Goal: Information Seeking & Learning: Check status

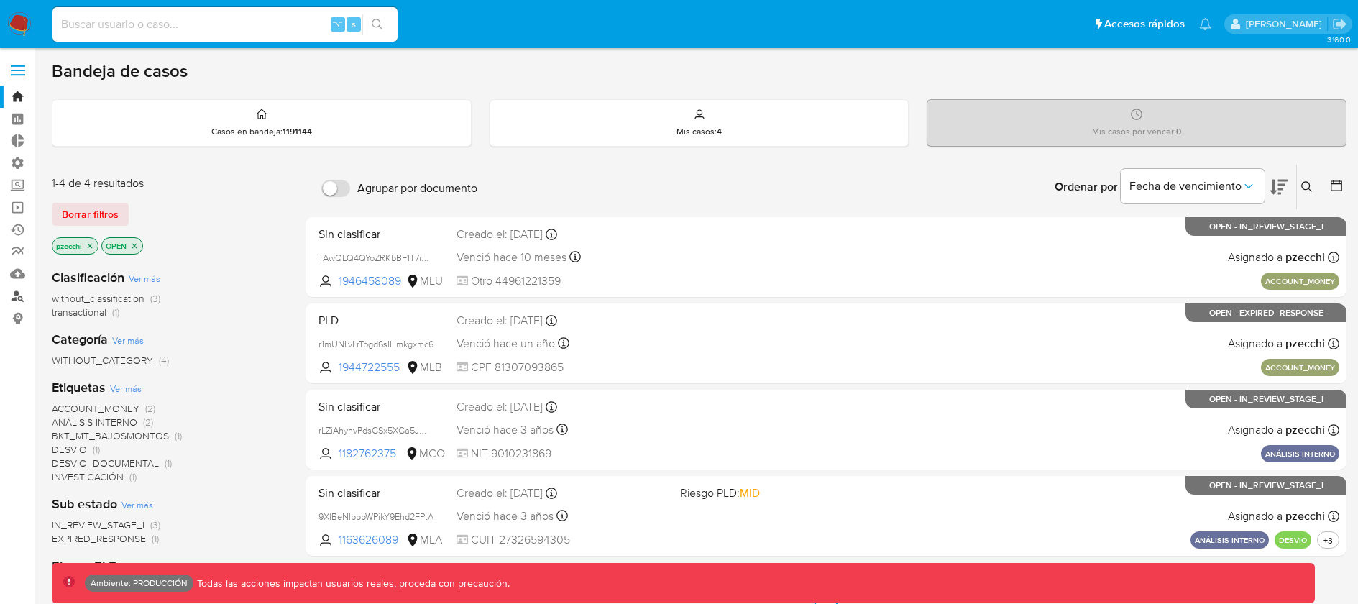
click at [16, 298] on link "Buscador de personas" at bounding box center [85, 296] width 171 height 22
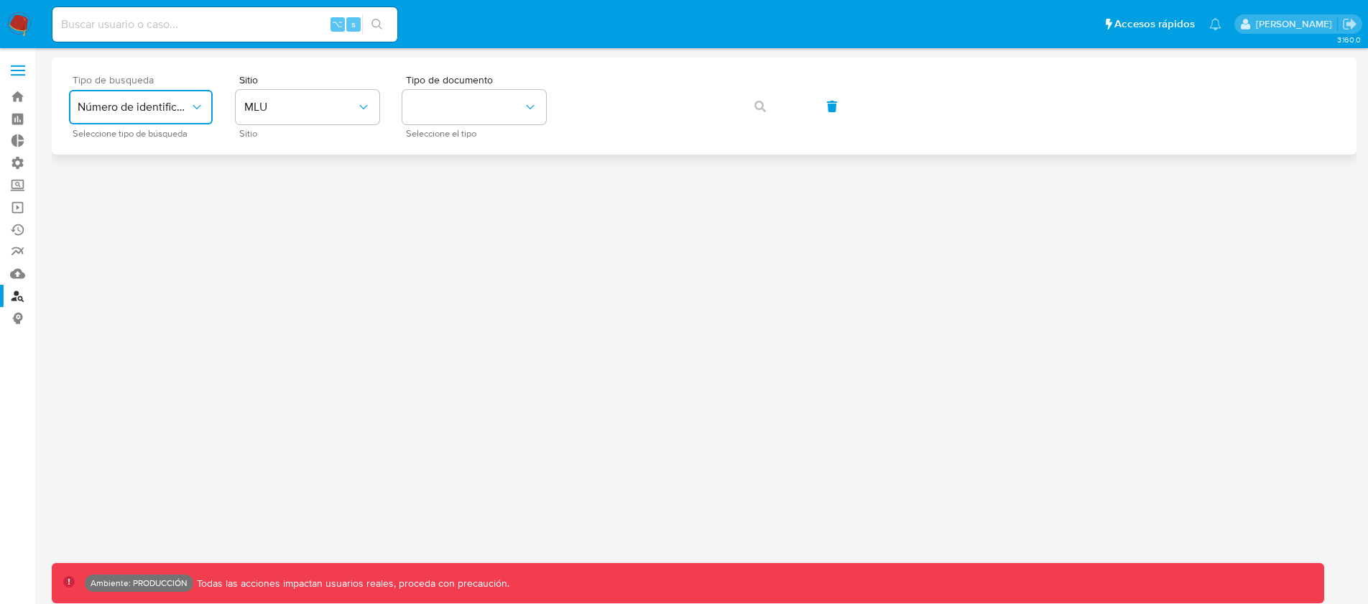
click at [183, 122] on button "Número de identificación" at bounding box center [141, 107] width 144 height 34
click at [157, 165] on span "Número de identificación" at bounding box center [137, 153] width 118 height 29
click at [309, 106] on button "site_id" at bounding box center [308, 107] width 144 height 34
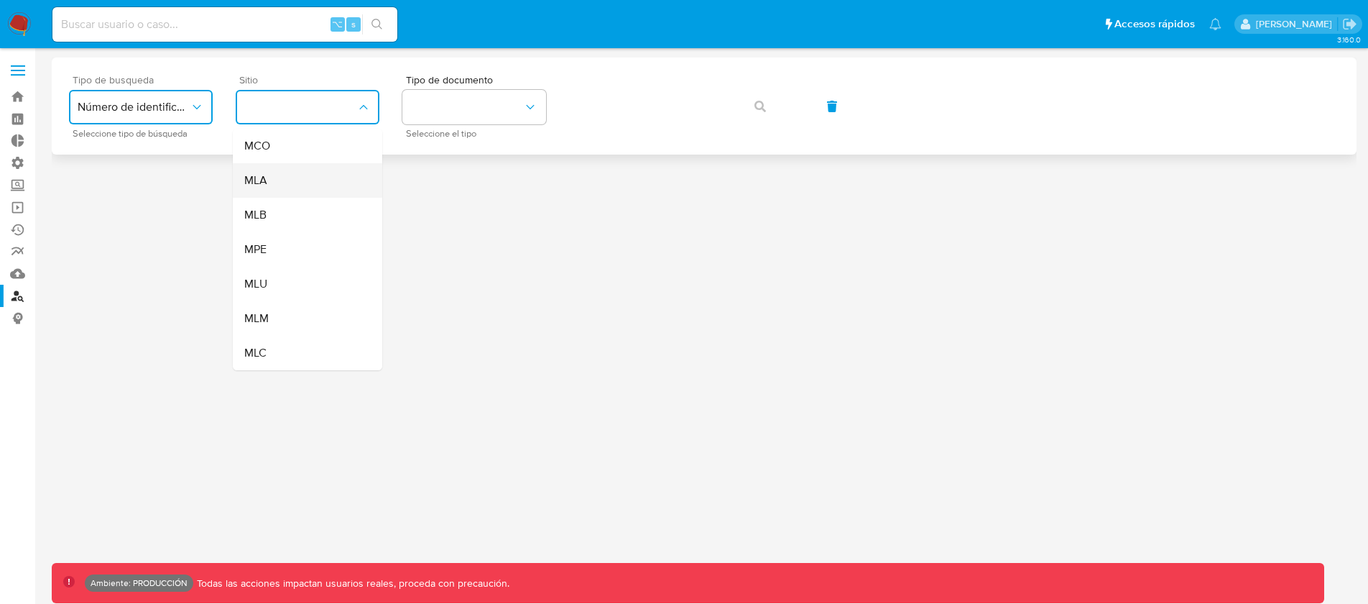
click at [286, 174] on div "MLA" at bounding box center [303, 180] width 118 height 34
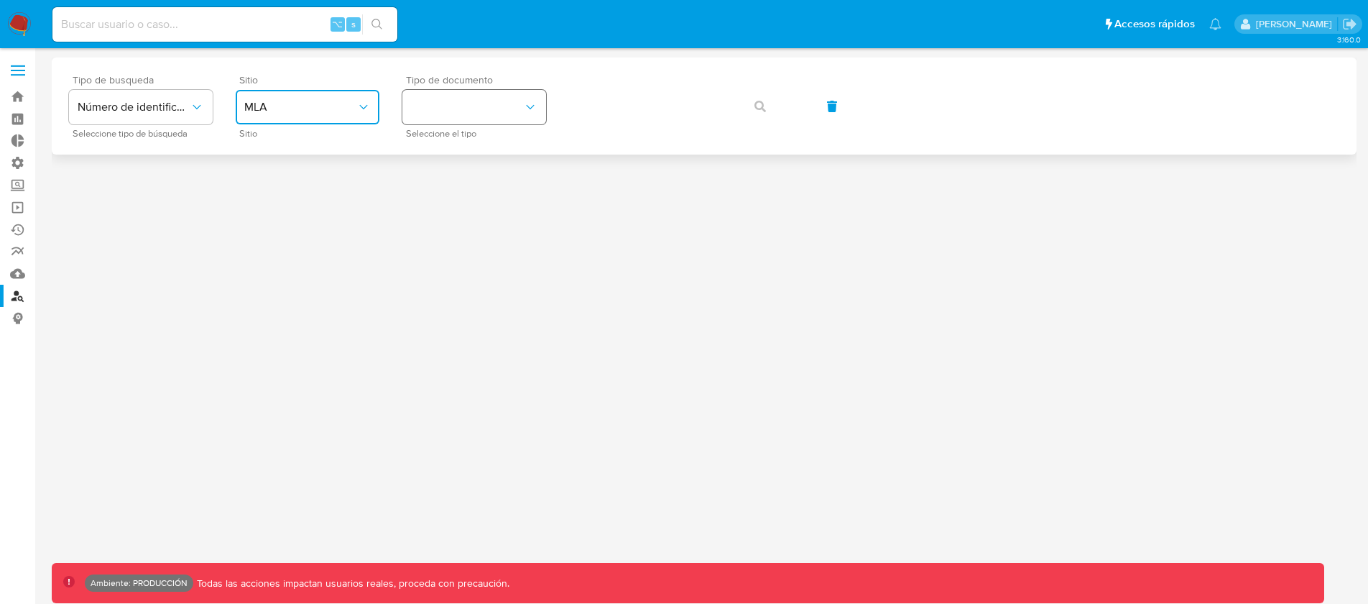
click at [500, 103] on button "identificationType" at bounding box center [474, 107] width 144 height 34
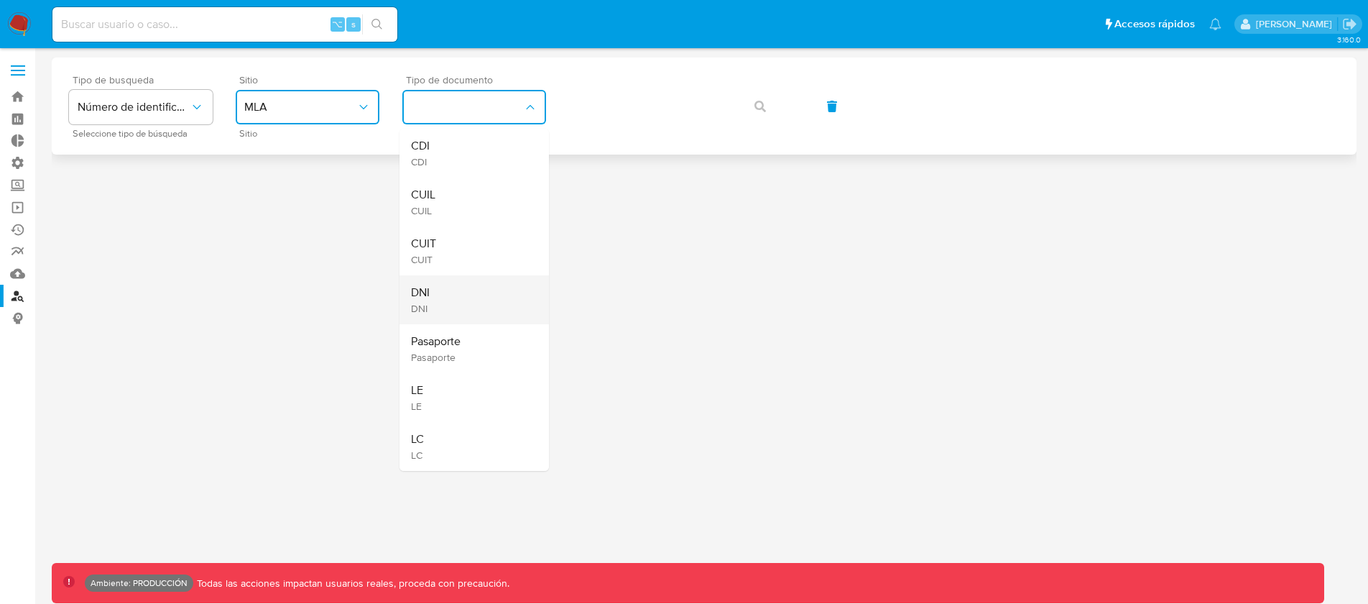
click at [420, 293] on span "DNI" at bounding box center [420, 292] width 19 height 14
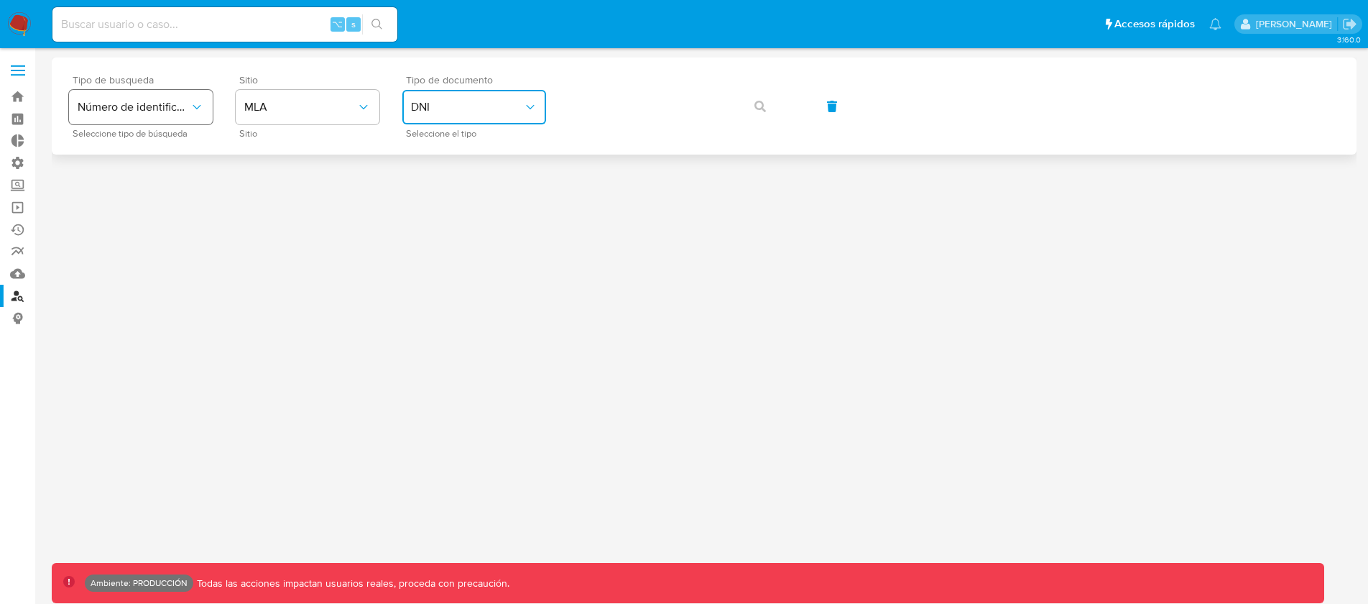
click at [185, 106] on span "Número de identificación" at bounding box center [134, 107] width 112 height 14
click at [148, 182] on div "User ID" at bounding box center [137, 195] width 118 height 34
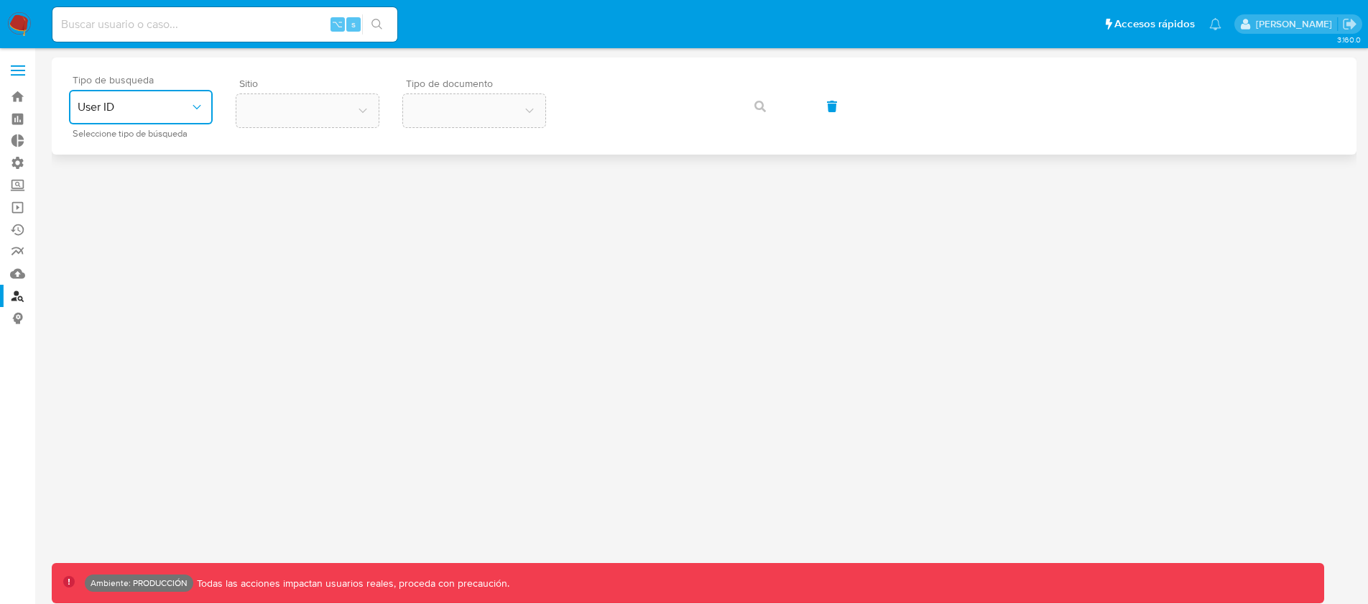
click at [197, 113] on icon "typeSearch" at bounding box center [197, 107] width 14 height 14
click at [159, 150] on span "Número de identificación" at bounding box center [137, 153] width 118 height 29
click at [316, 106] on button "site_id" at bounding box center [308, 107] width 144 height 34
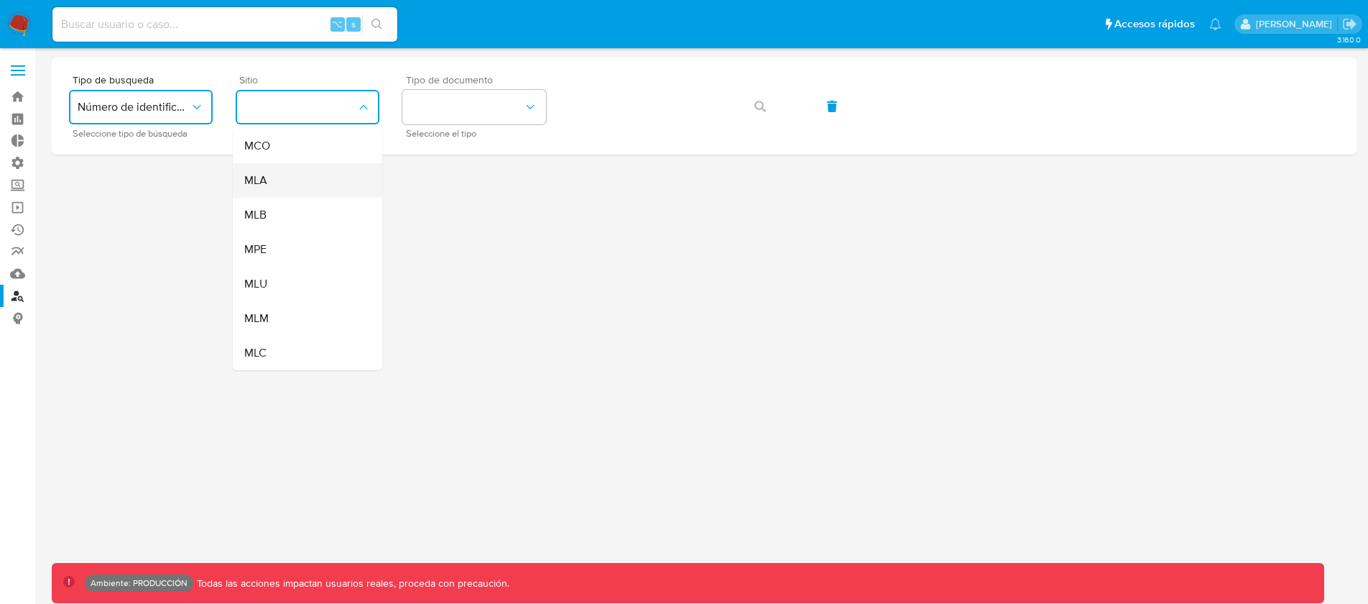
click at [283, 183] on div "MLA" at bounding box center [303, 180] width 118 height 34
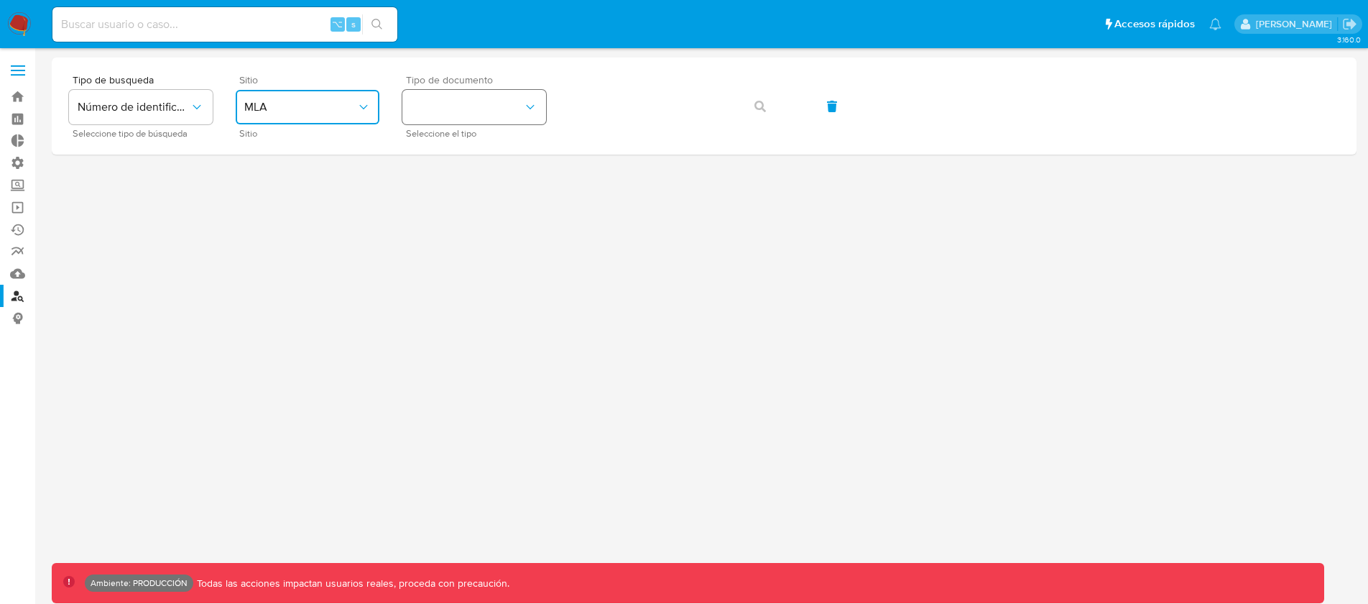
click at [507, 103] on button "identificationType" at bounding box center [474, 107] width 144 height 34
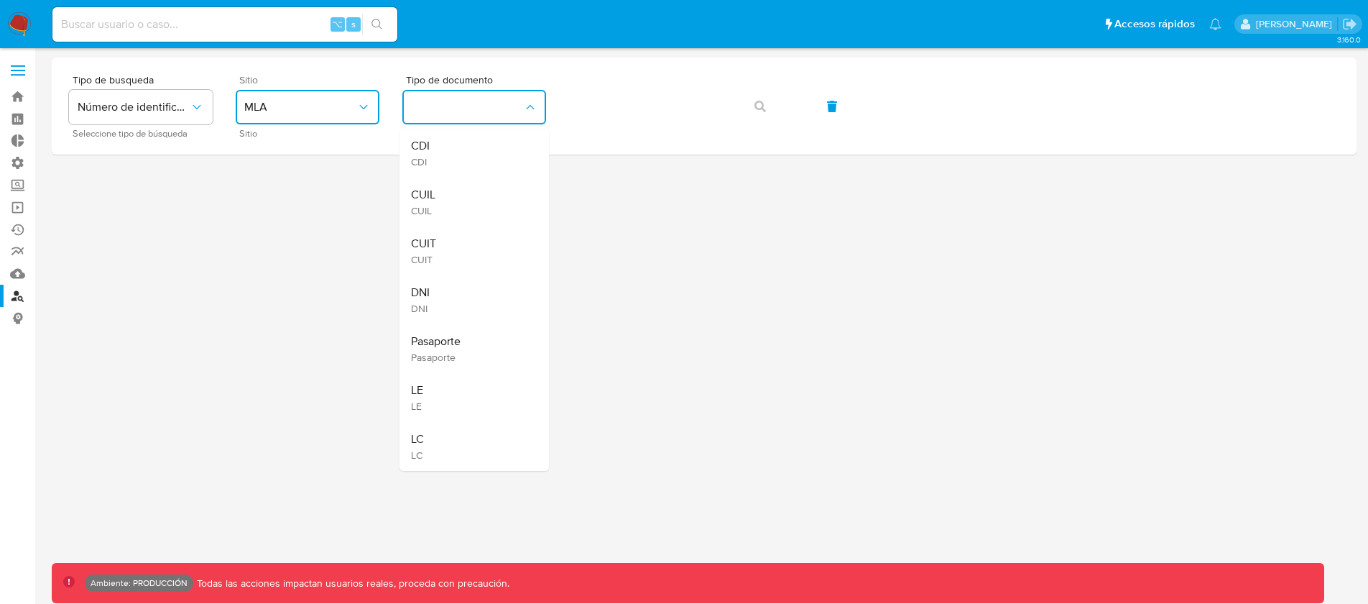
click at [450, 309] on div "DNI DNI" at bounding box center [470, 299] width 118 height 49
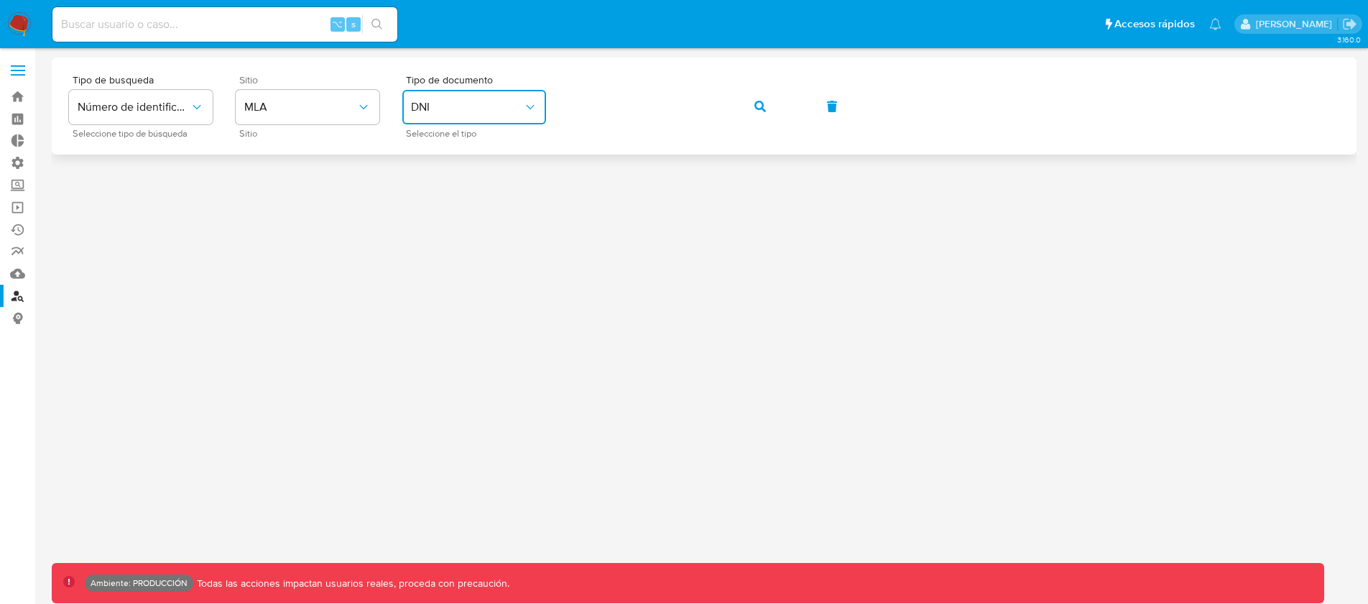
click at [758, 94] on span "button" at bounding box center [760, 107] width 11 height 32
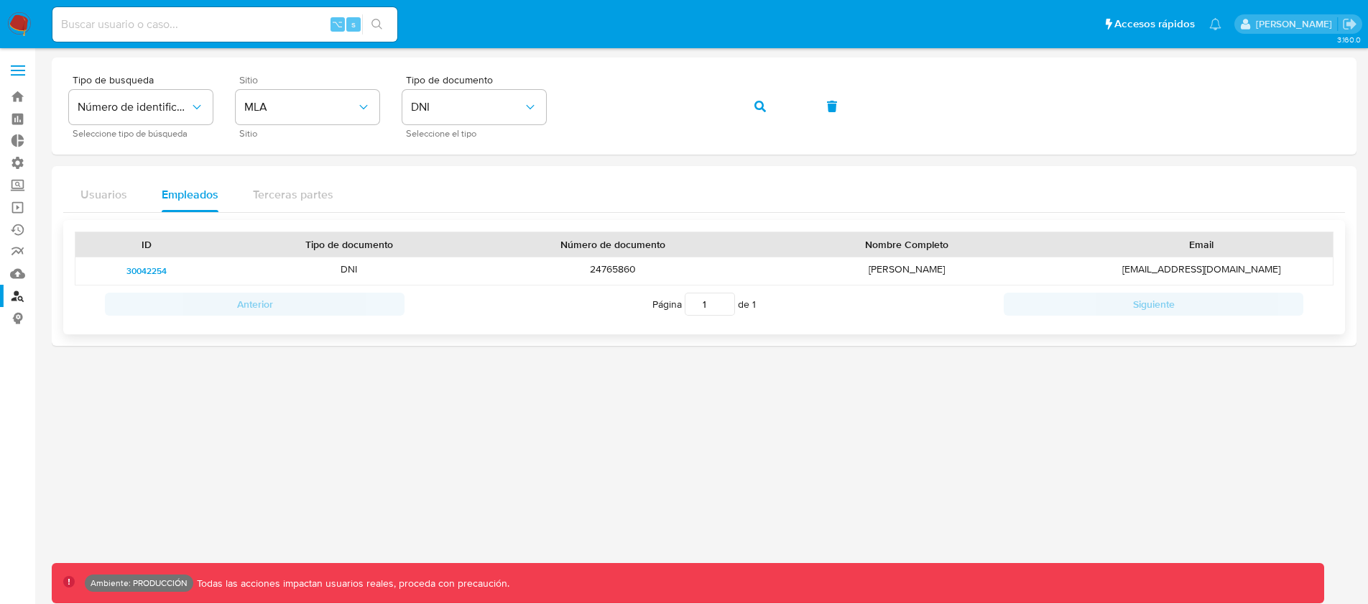
click at [990, 272] on div "[PERSON_NAME]" at bounding box center [907, 270] width 325 height 27
drag, startPoint x: 857, startPoint y: 262, endPoint x: 691, endPoint y: 262, distance: 165.3
click at [691, 262] on div "30042254 DNI 24765860 [PERSON_NAME] [PERSON_NAME][EMAIL_ADDRESS][DOMAIN_NAME]" at bounding box center [704, 270] width 1258 height 27
click at [163, 270] on span "30042254" at bounding box center [146, 270] width 40 height 17
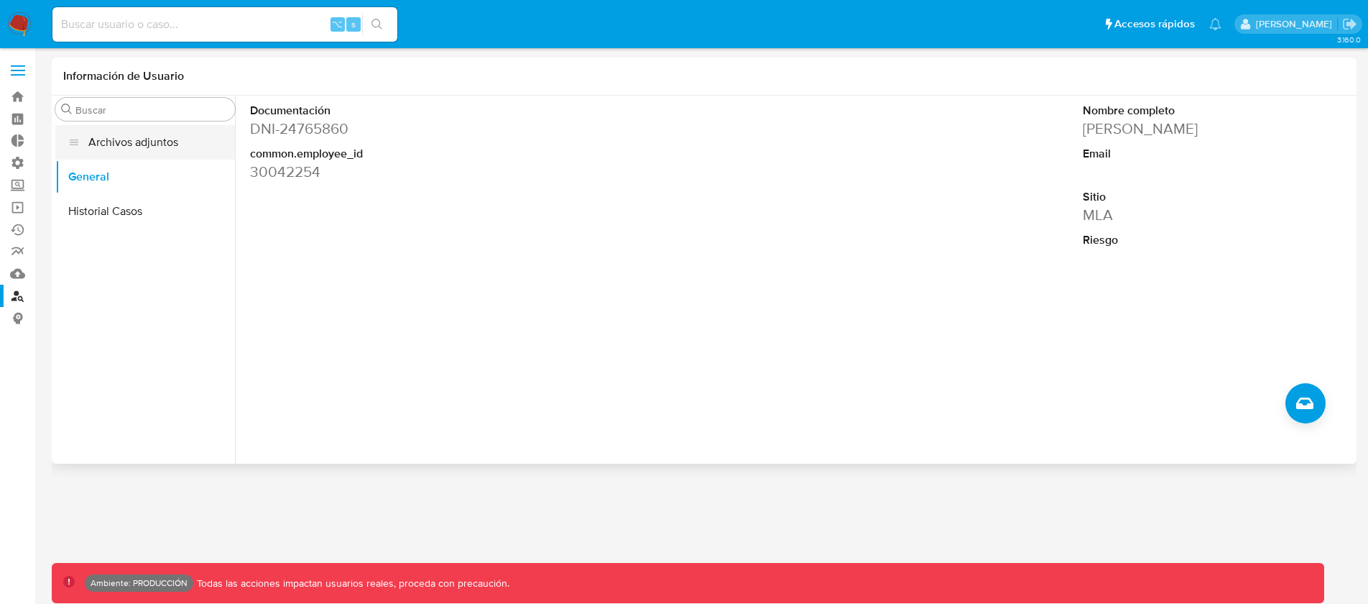
click at [162, 146] on button "Archivos adjuntos" at bounding box center [145, 142] width 180 height 34
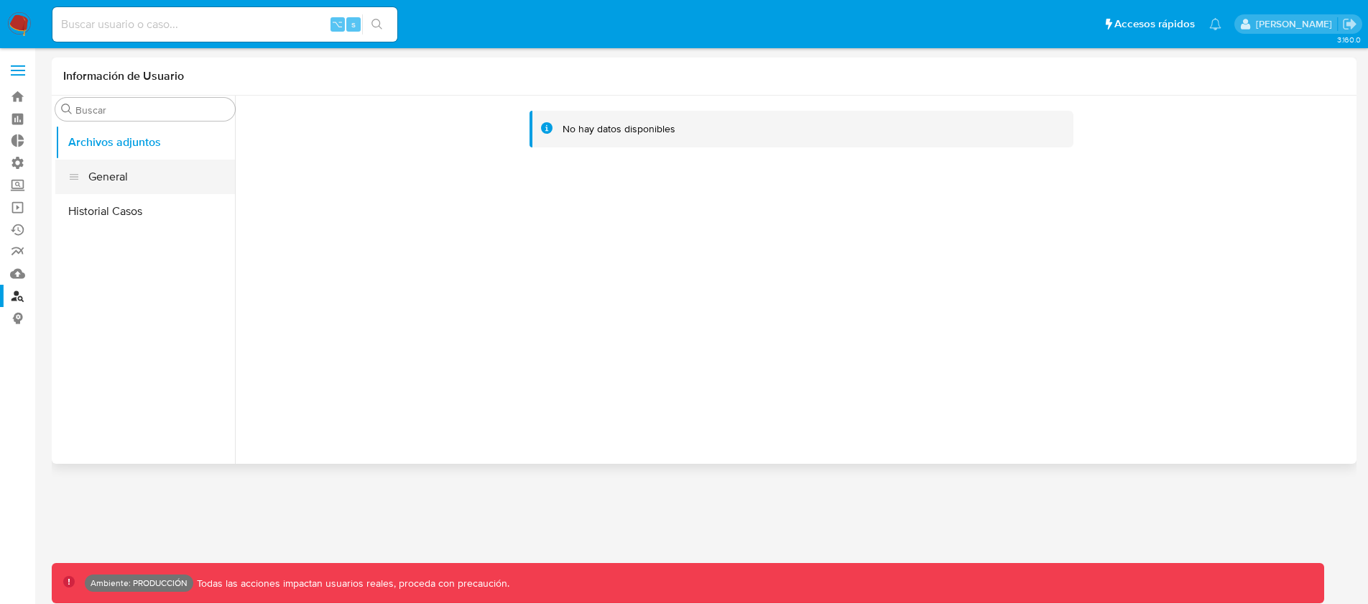
click at [144, 175] on button "General" at bounding box center [145, 177] width 180 height 34
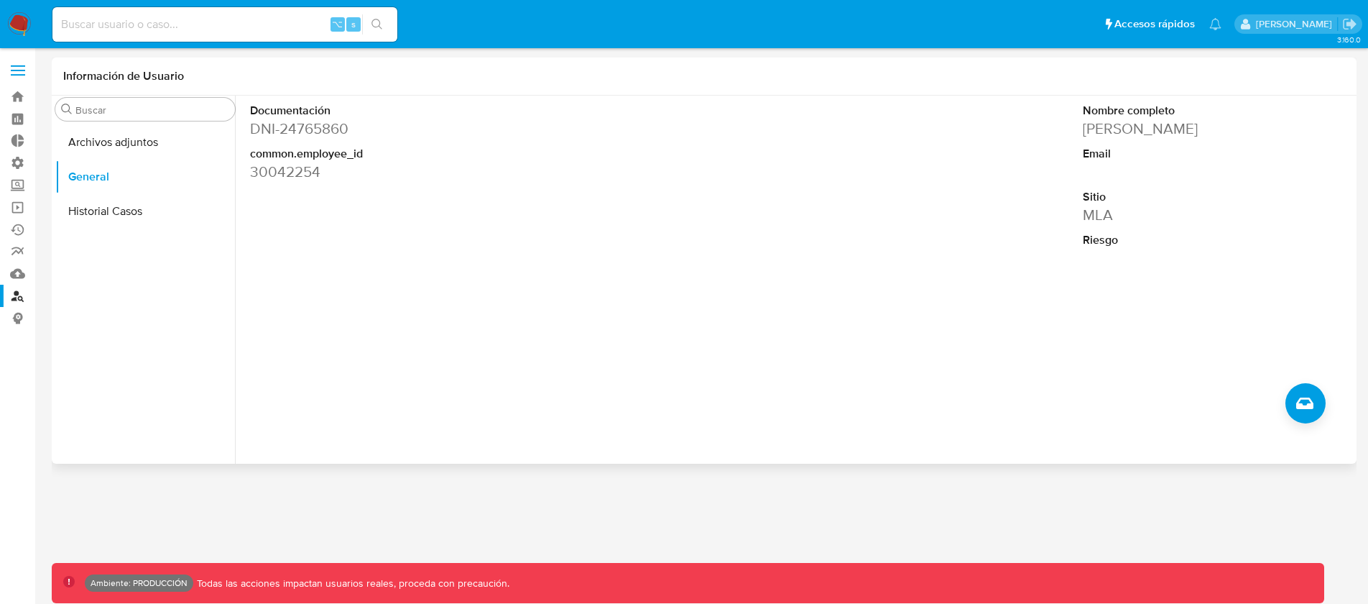
click at [279, 167] on dd "30042254" at bounding box center [381, 172] width 263 height 20
click at [168, 20] on input at bounding box center [224, 24] width 345 height 19
type input "o"
type input "poyoleten"
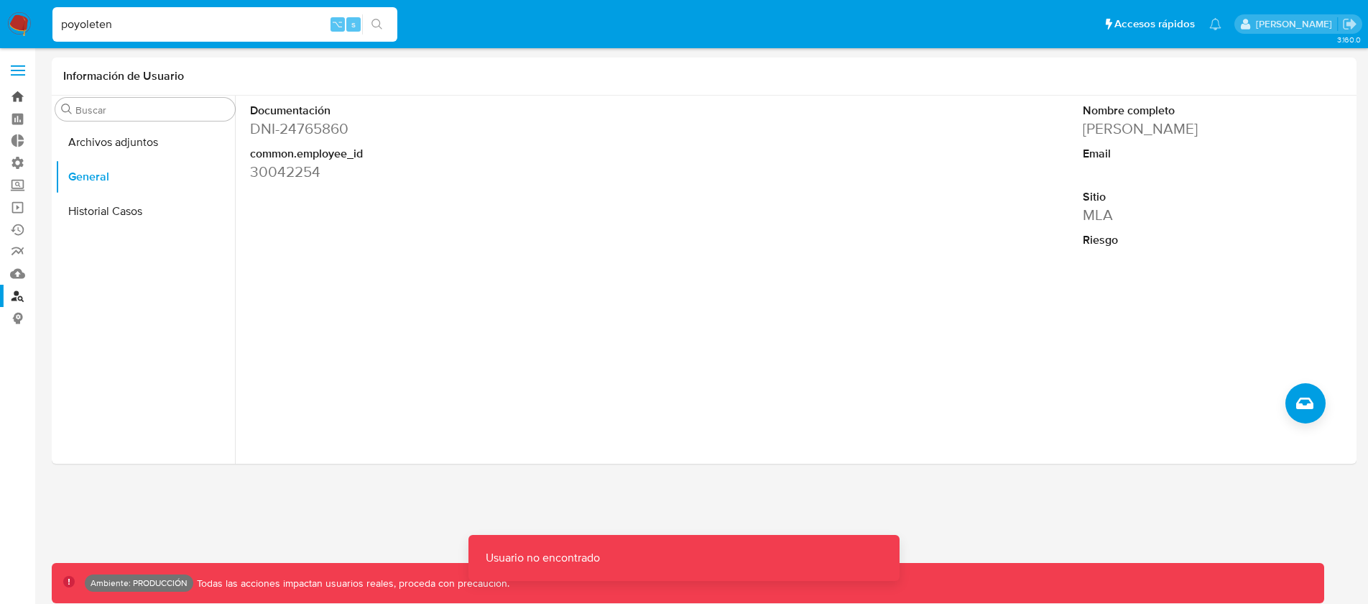
click at [23, 102] on link "Bandeja" at bounding box center [85, 97] width 171 height 22
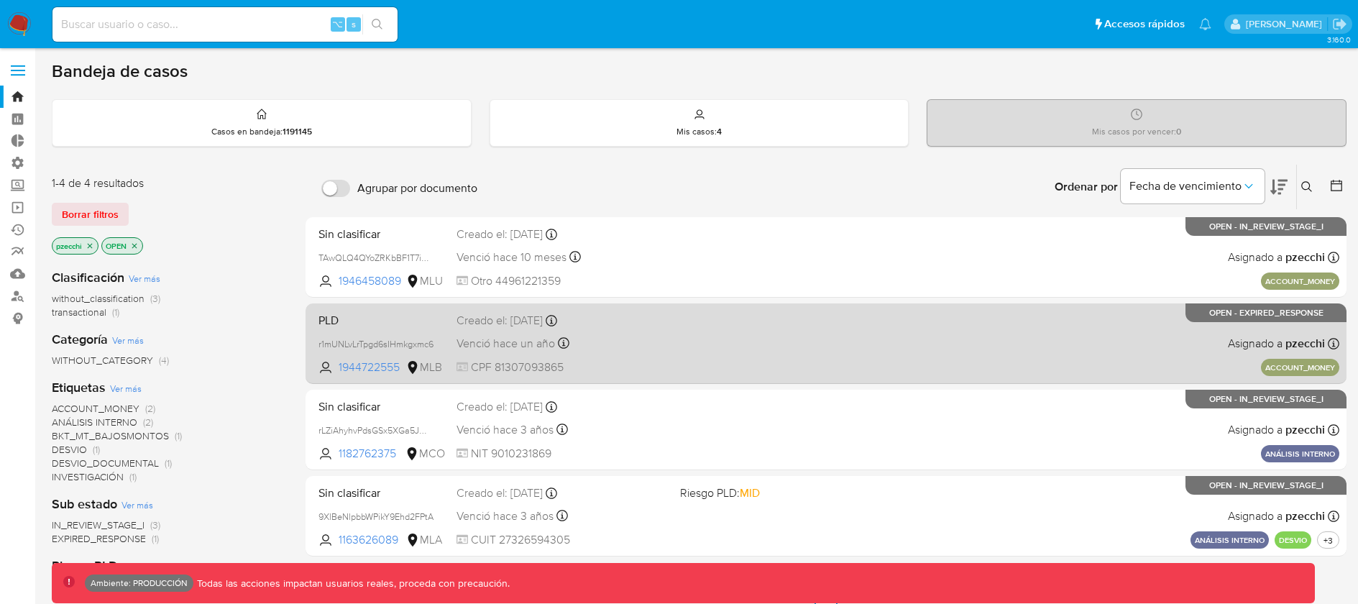
click at [695, 340] on div "PLD r1mUNLvLrTpgd6sIHmkgxmc6 1944722555 MLB Creado el: 15/08/2024 Creado el: 15…" at bounding box center [826, 343] width 1026 height 73
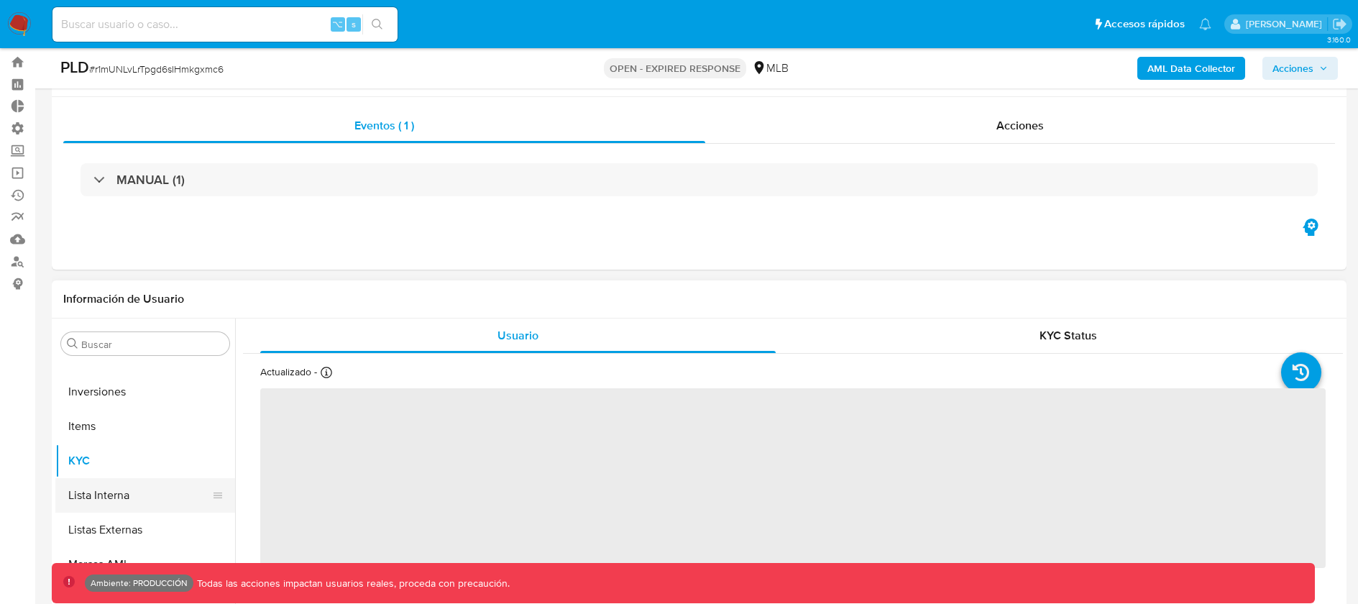
scroll to position [76, 0]
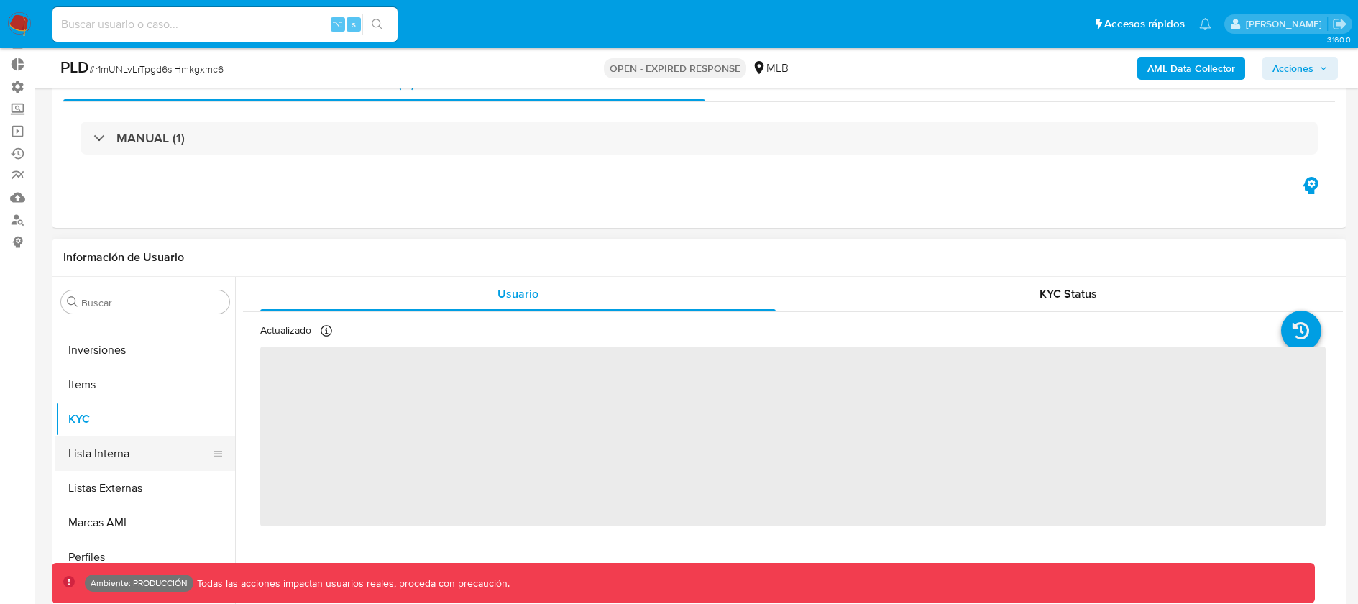
select select "10"
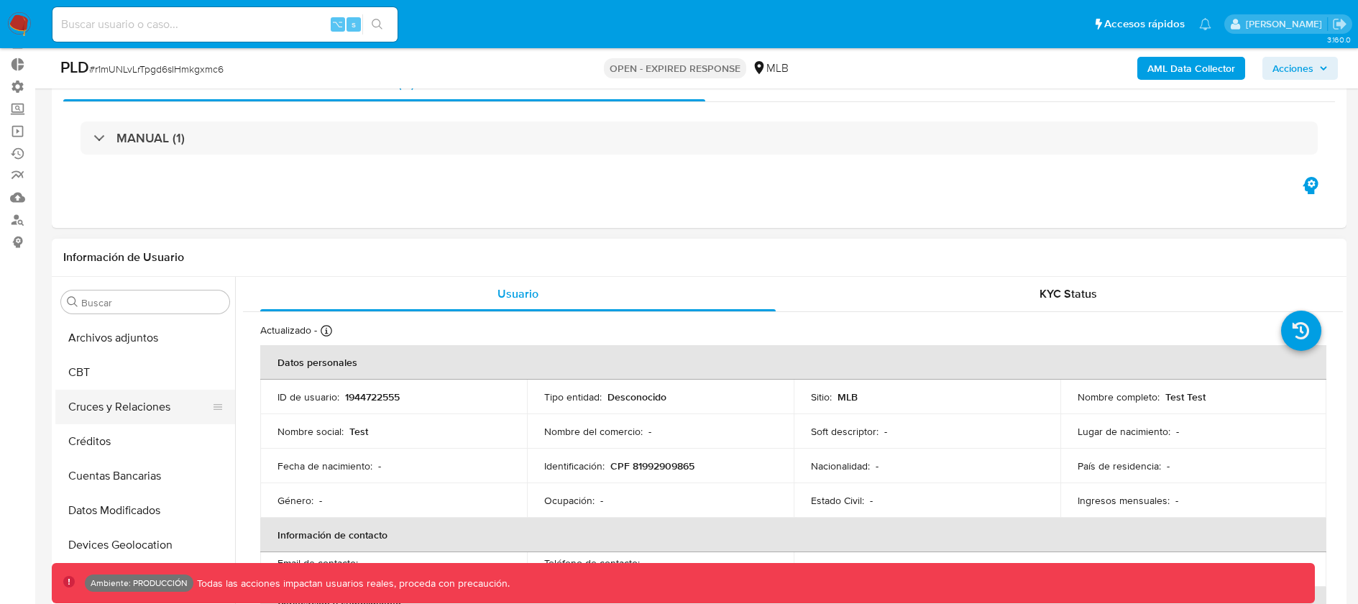
scroll to position [0, 0]
click at [142, 439] on button "Cruces y Relaciones" at bounding box center [139, 440] width 168 height 34
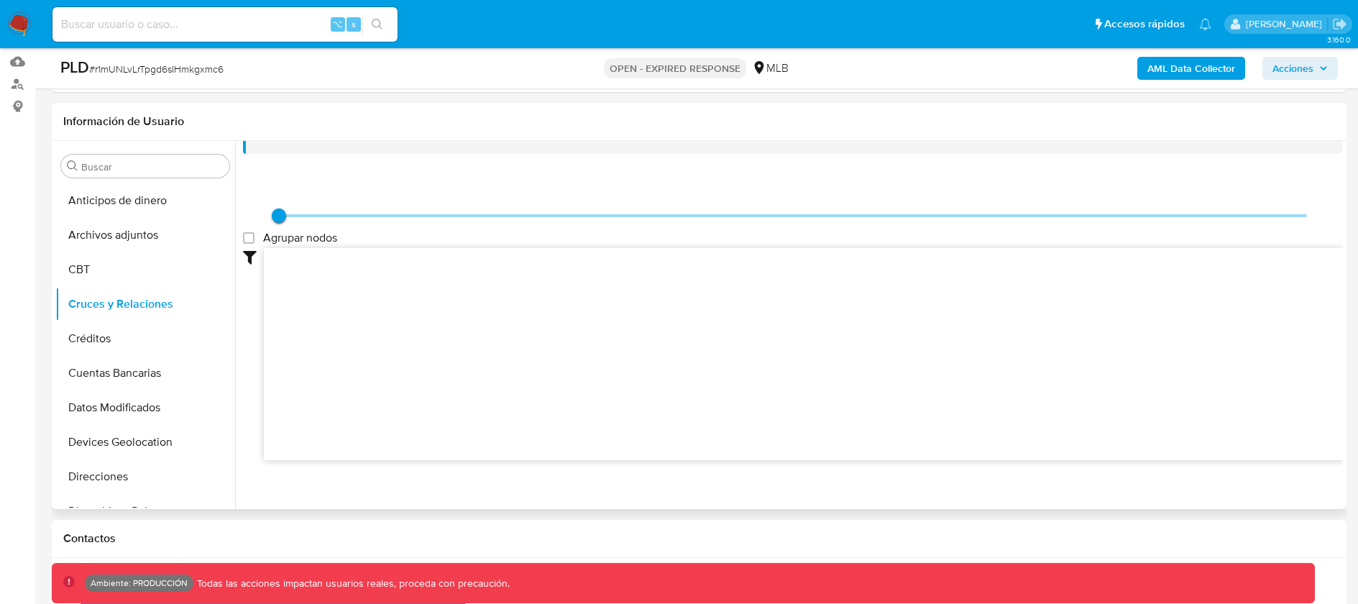
scroll to position [39, 0]
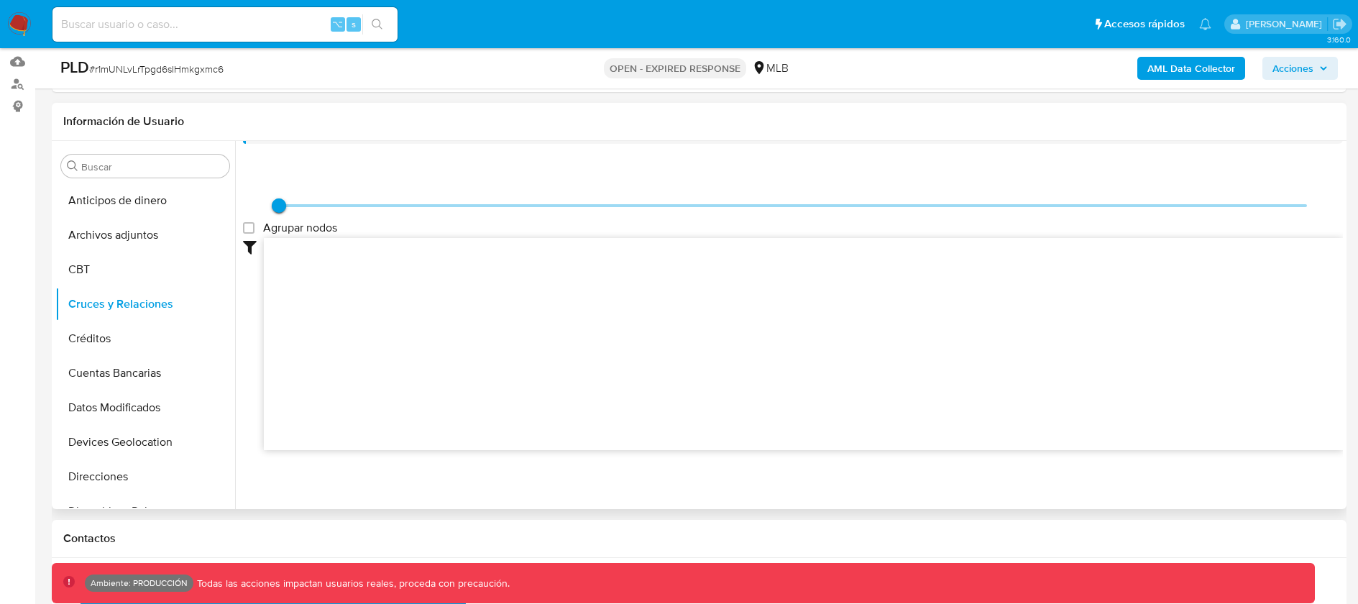
drag, startPoint x: 584, startPoint y: 317, endPoint x: 534, endPoint y: 345, distance: 57.6
click at [534, 345] on icon at bounding box center [803, 342] width 1079 height 208
click at [205, 27] on input at bounding box center [224, 24] width 345 height 19
type input "pichicampana2007"
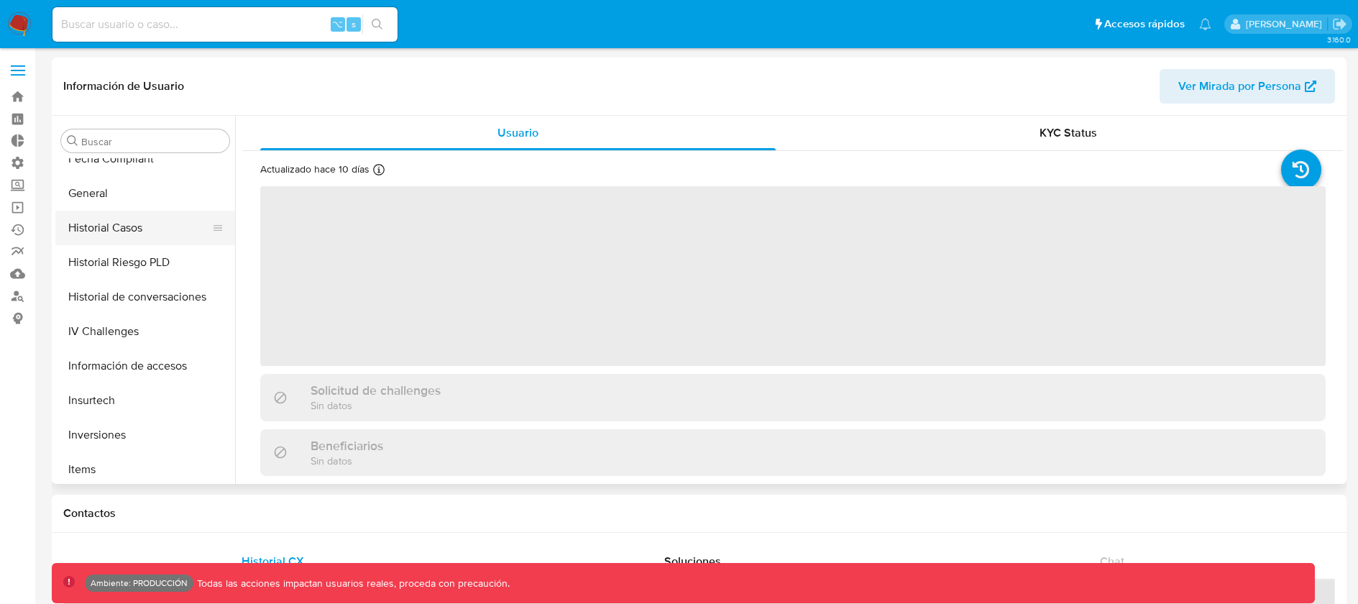
select select "10"
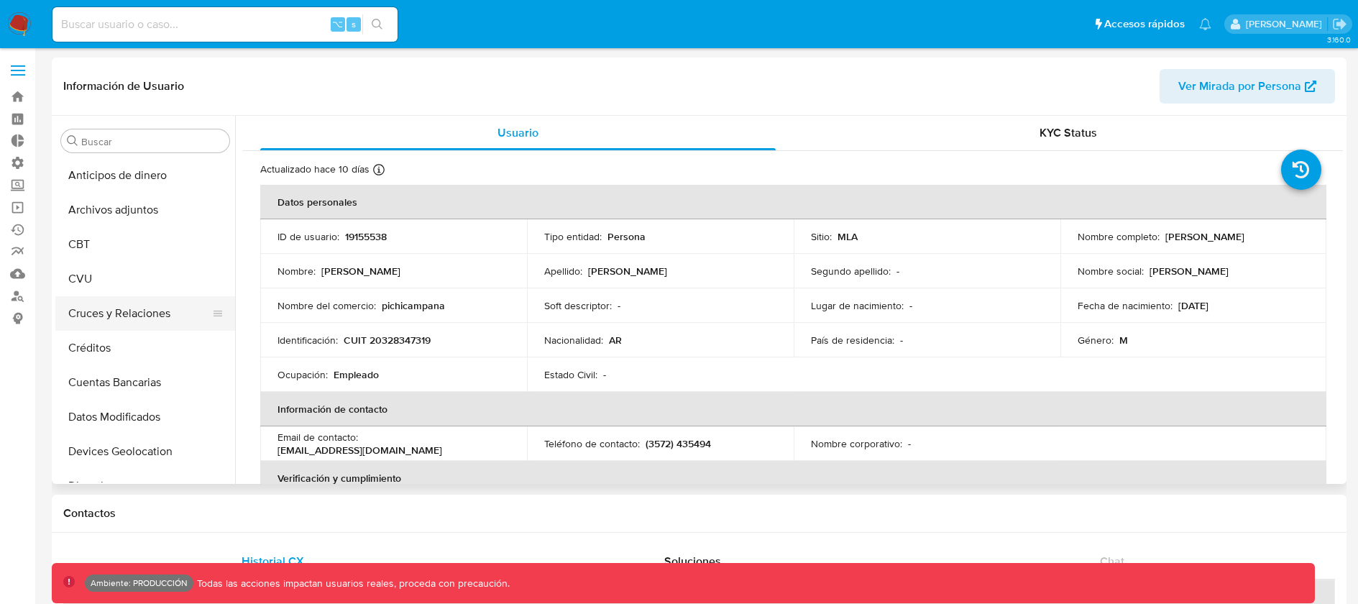
click at [122, 304] on button "Cruces y Relaciones" at bounding box center [139, 313] width 168 height 34
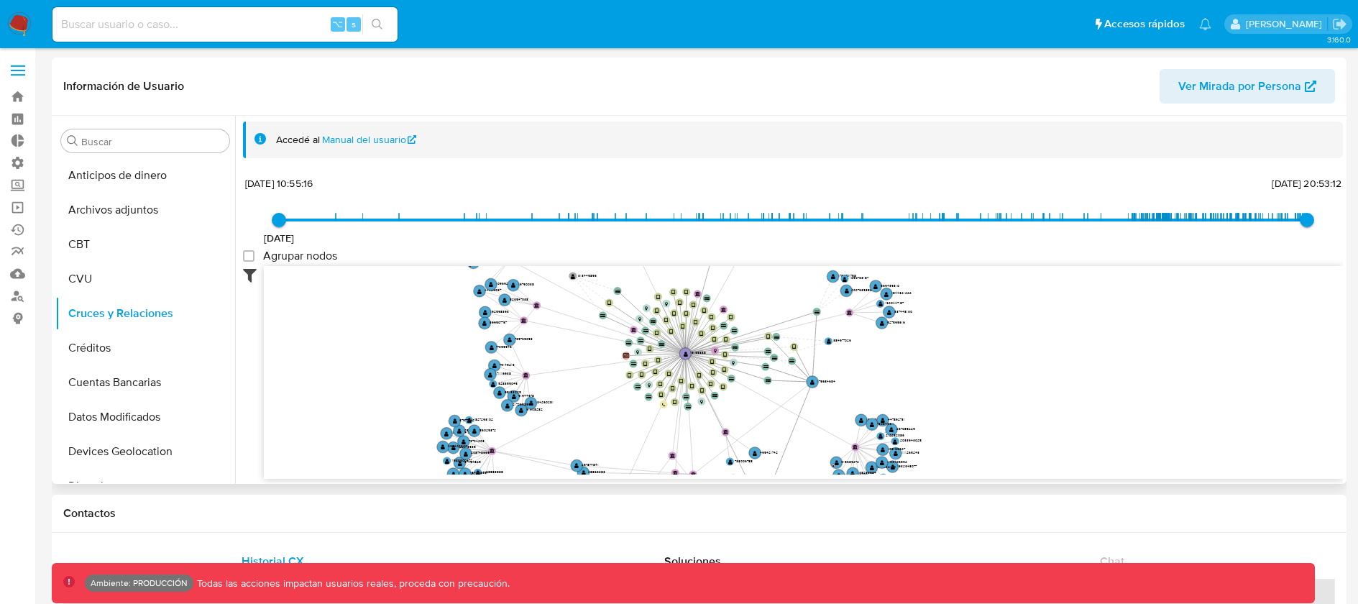
click at [247, 274] on icon at bounding box center [253, 274] width 21 height 17
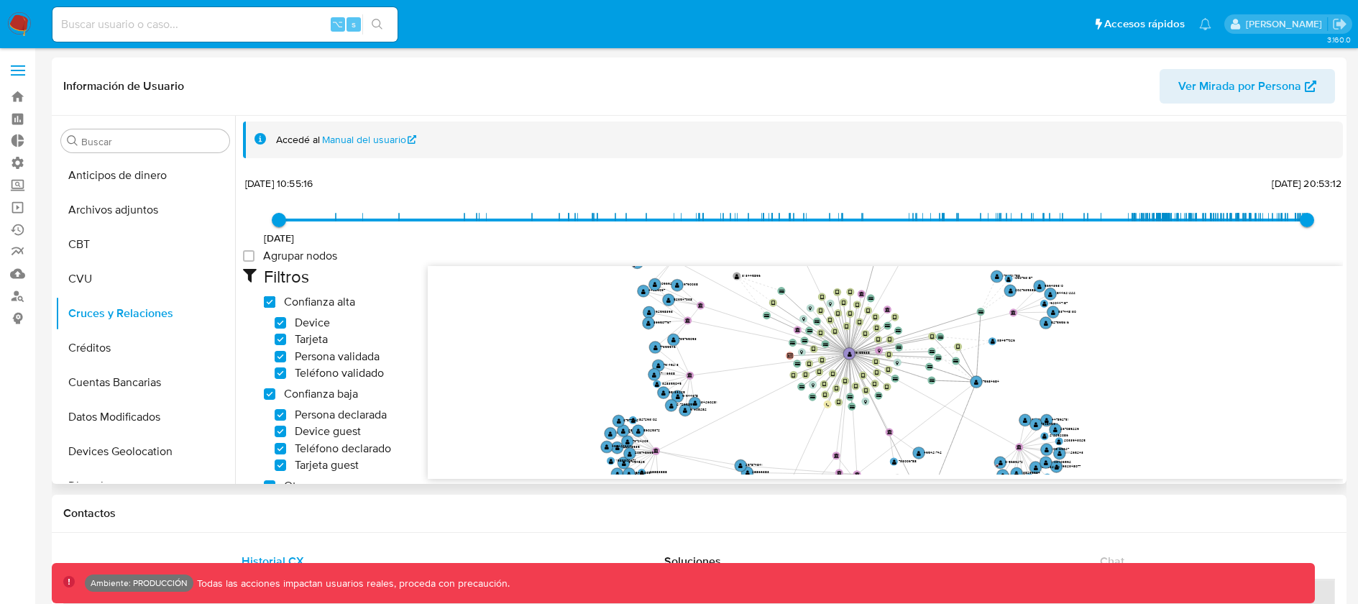
click at [271, 301] on high_trust "Confianza alta" at bounding box center [269, 301] width 11 height 11
checkbox high_trust "false"
checkbox input "false"
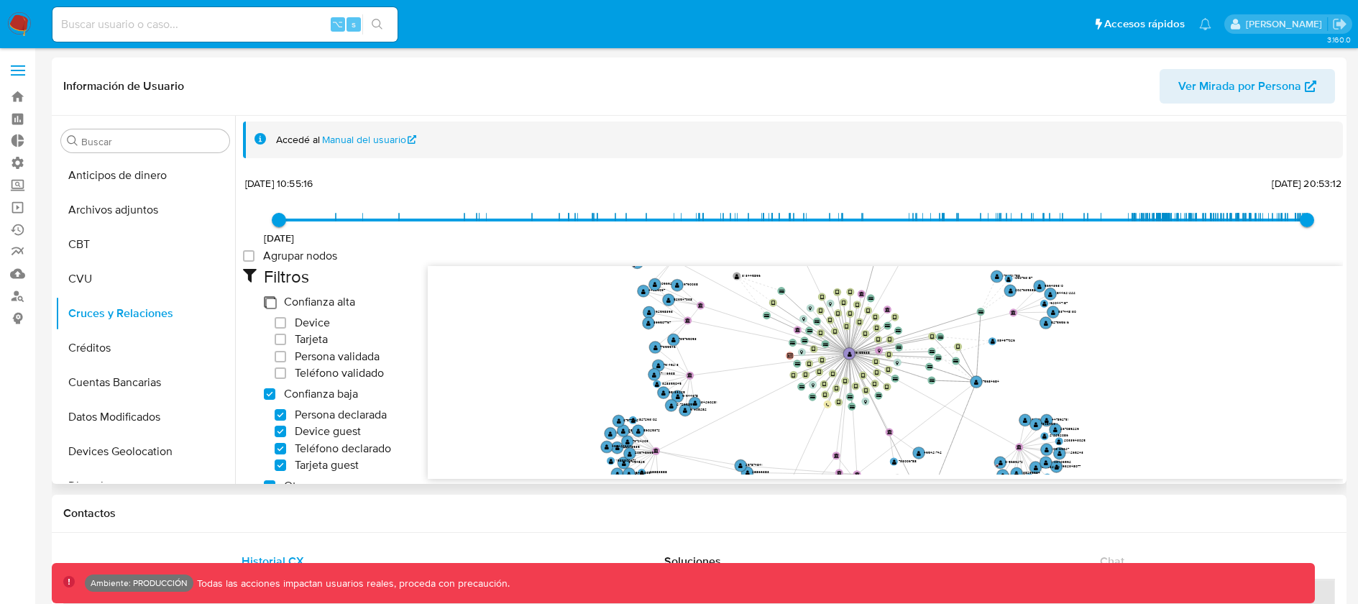
checkbox input "false"
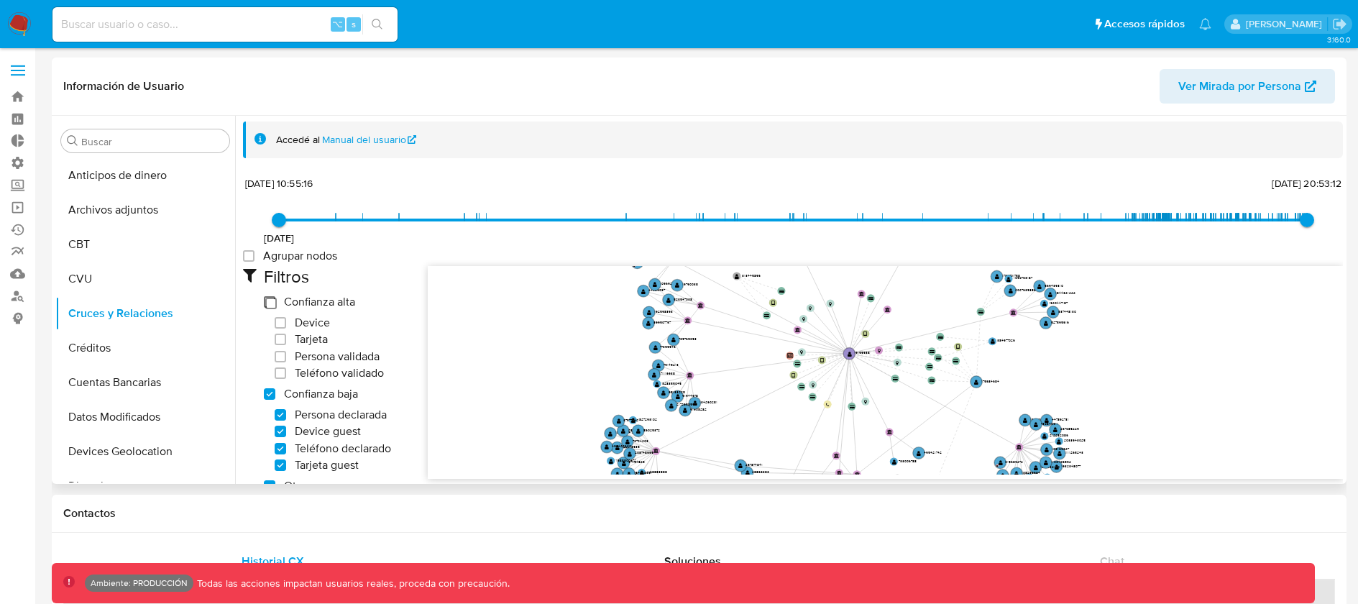
click at [271, 301] on high_trust "Confianza alta" at bounding box center [269, 301] width 11 height 11
checkbox high_trust "true"
checkbox input "true"
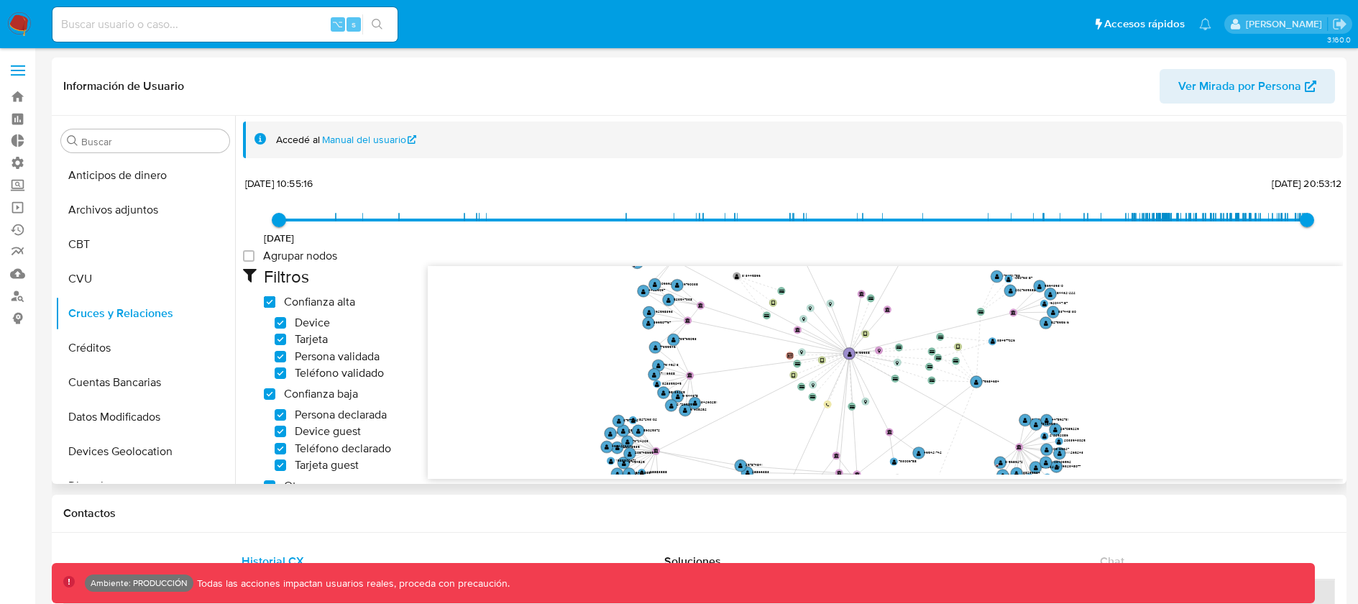
checkbox input "true"
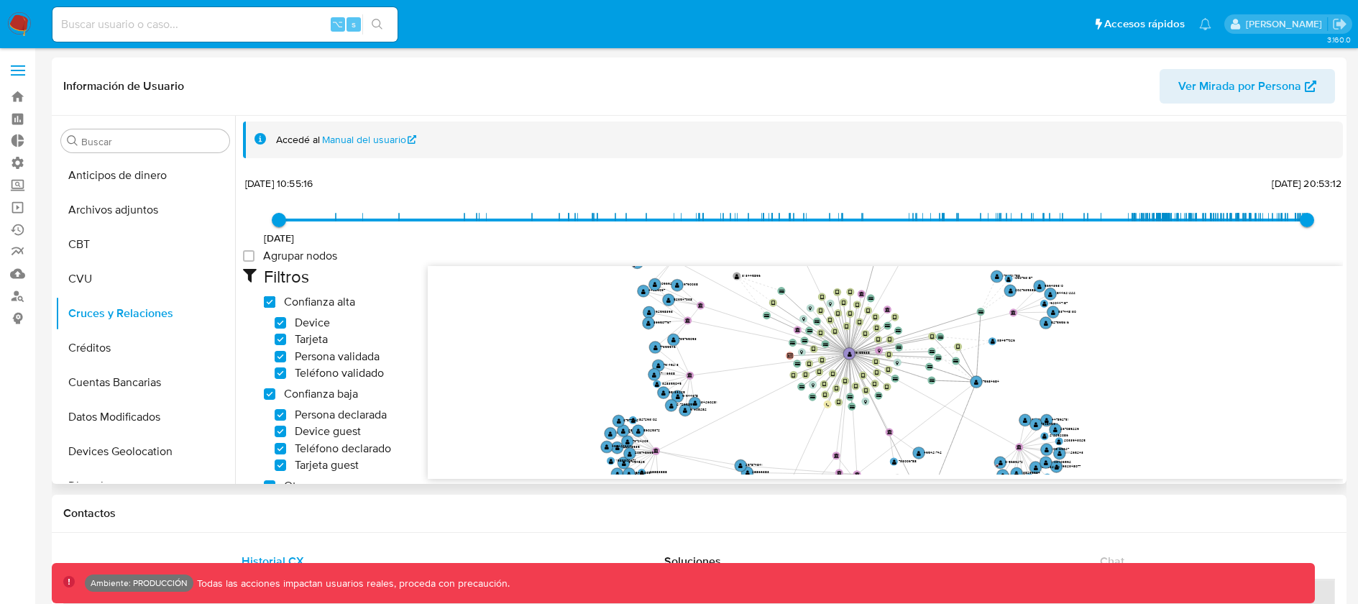
click at [271, 301] on high_trust "Confianza alta" at bounding box center [269, 301] width 11 height 11
checkbox high_trust "false"
checkbox input "false"
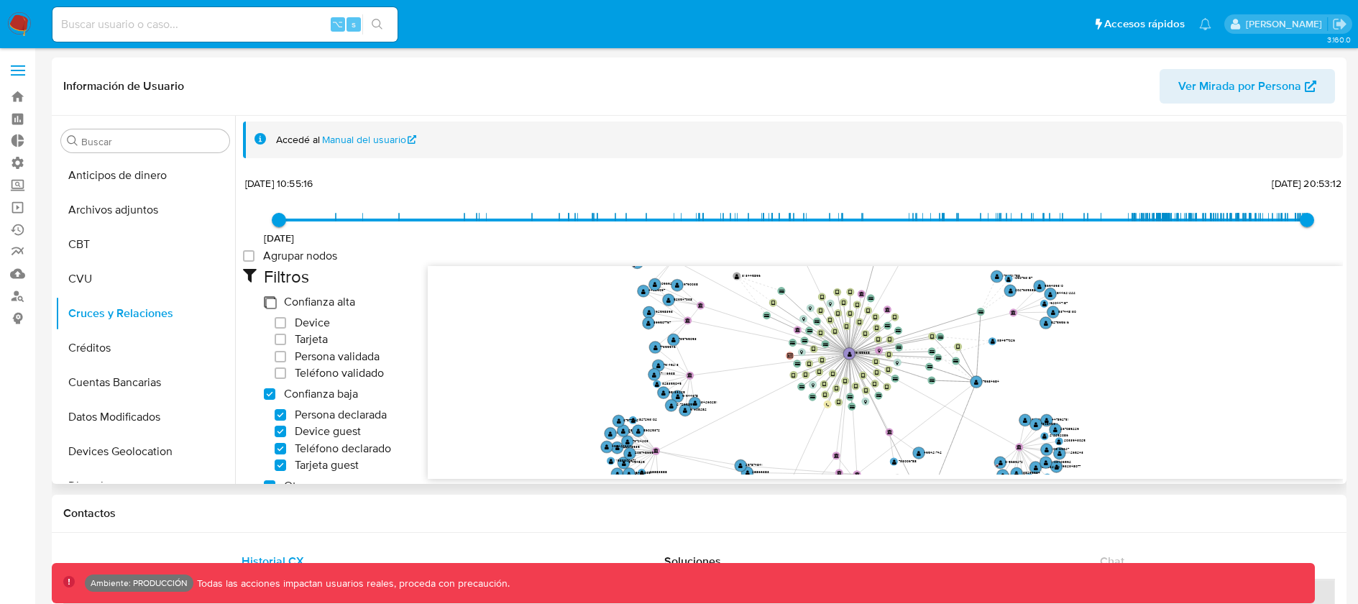
checkbox input "false"
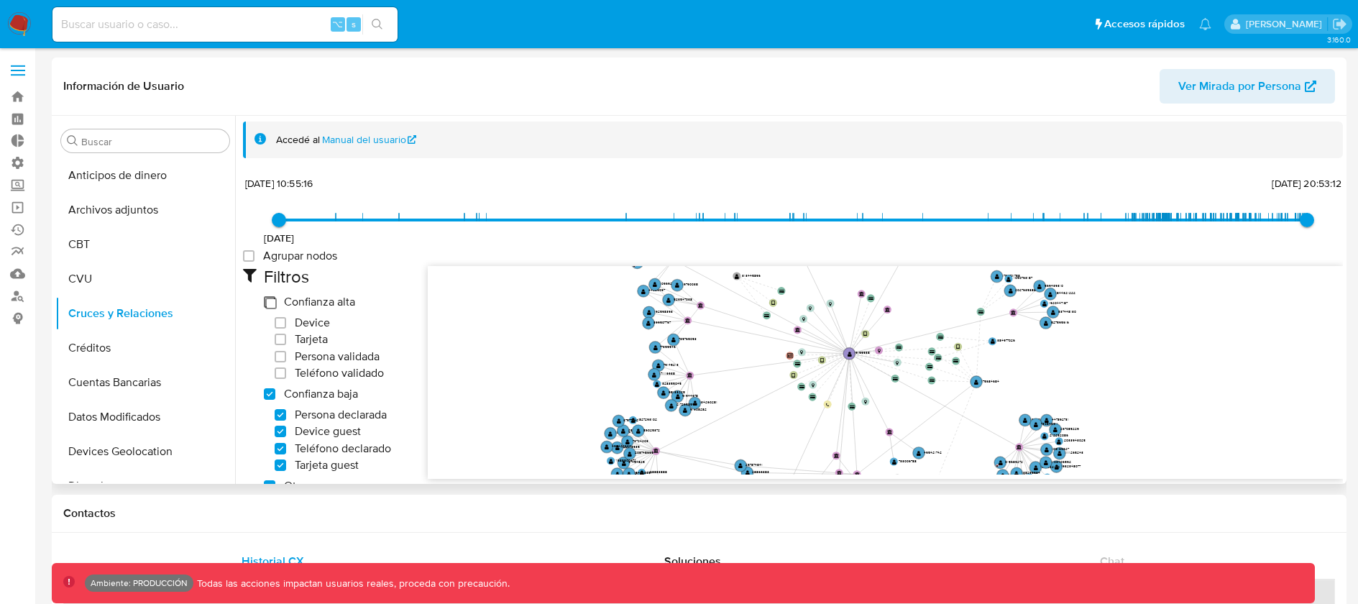
click at [271, 301] on high_trust "Confianza alta" at bounding box center [269, 301] width 11 height 11
checkbox high_trust "true"
checkbox input "true"
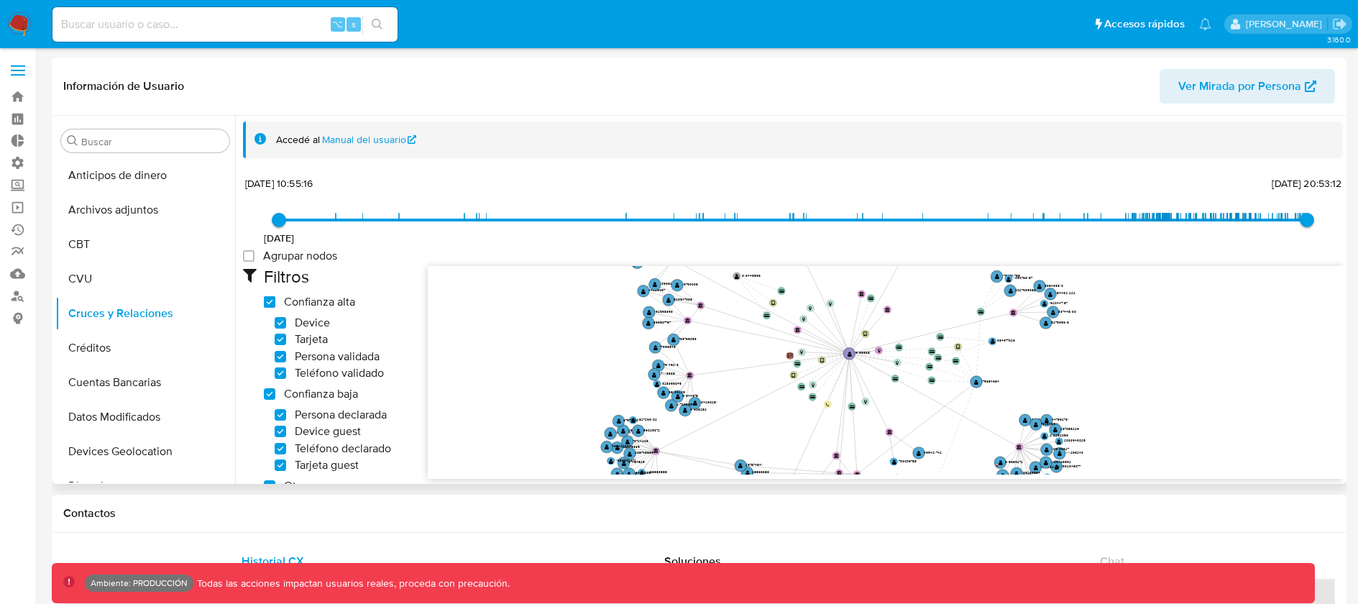
checkbox input "true"
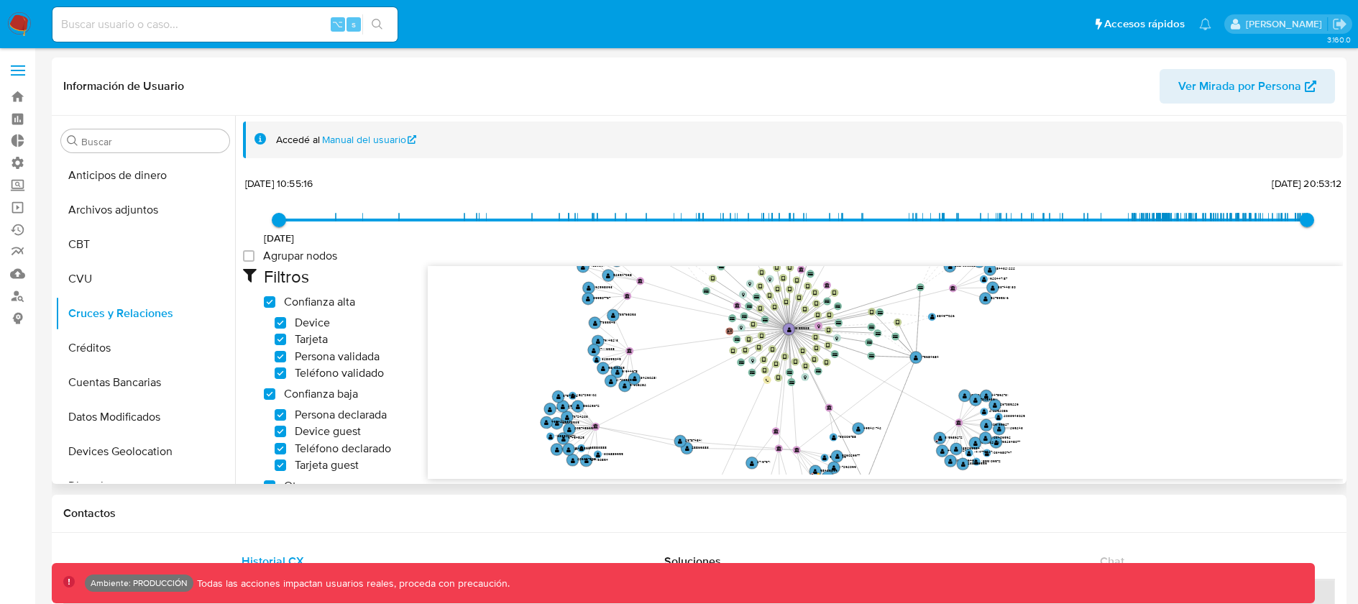
drag, startPoint x: 528, startPoint y: 382, endPoint x: 501, endPoint y: 374, distance: 28.2
click at [501, 374] on icon "device-6316af5608813b0019eb3810  user-19155538  19155538 device-67d64948b6c05…" at bounding box center [885, 370] width 915 height 208
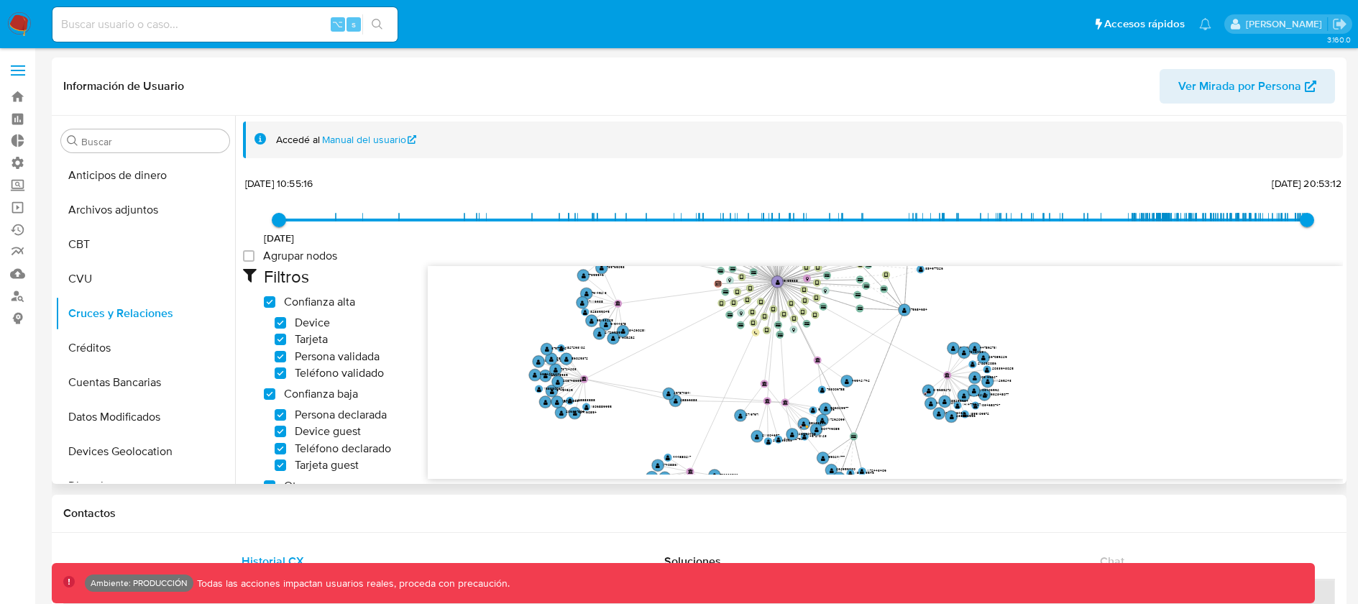
drag, startPoint x: 593, startPoint y: 394, endPoint x: 589, endPoint y: 339, distance: 55.5
click at [589, 339] on icon "device-6316af5608813b0019eb3810  user-19155538  19155538 device-67d64948b6c05…" at bounding box center [885, 370] width 915 height 208
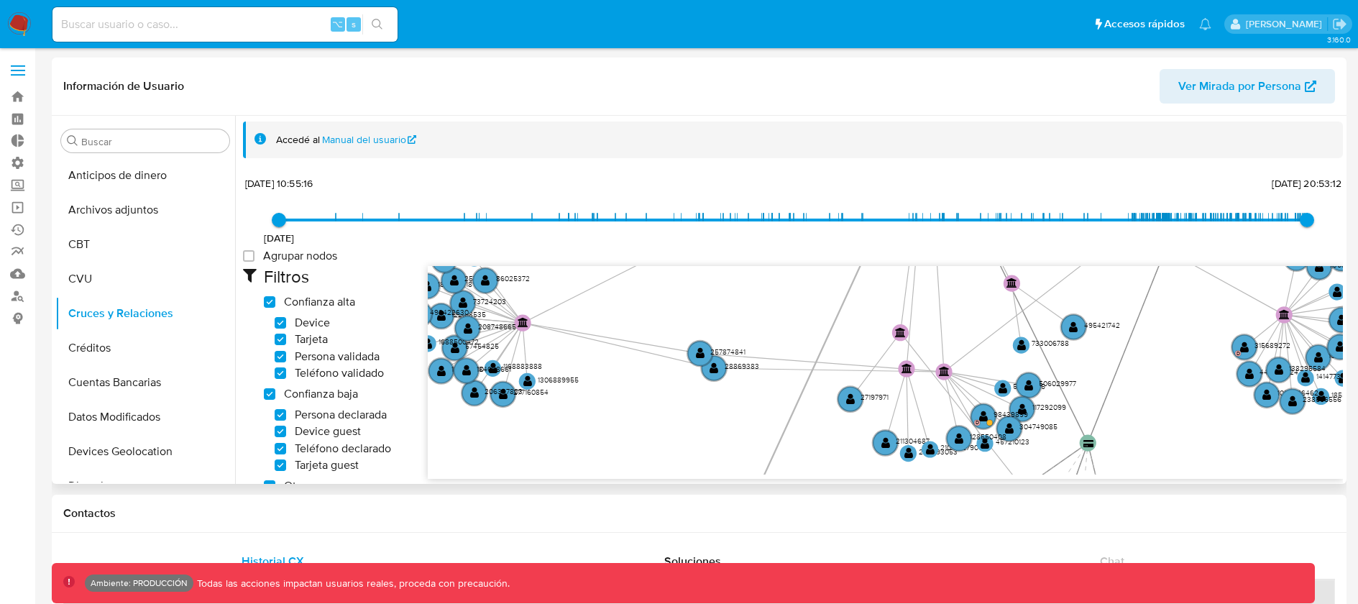
drag, startPoint x: 772, startPoint y: 408, endPoint x: 783, endPoint y: 431, distance: 26.4
click at [783, 431] on icon "device-6316af5608813b0019eb3810  user-19155538  19155538 device-67d64948b6c05…" at bounding box center [885, 370] width 915 height 208
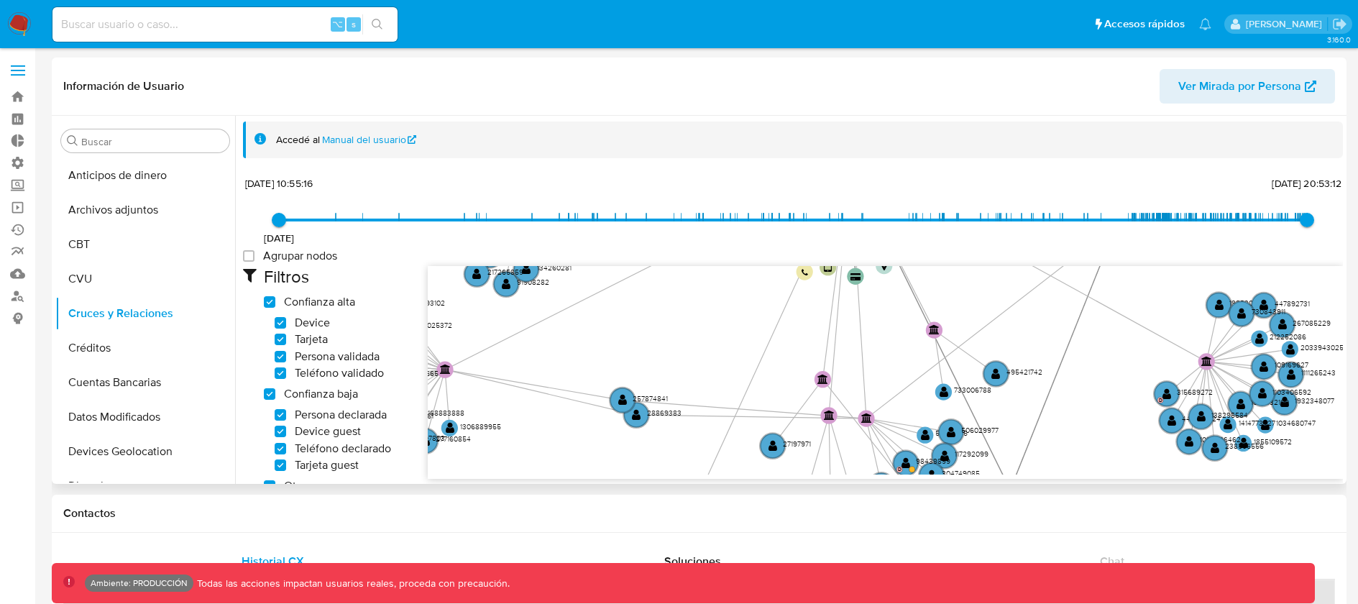
drag, startPoint x: 867, startPoint y: 339, endPoint x: 788, endPoint y: 385, distance: 90.8
click at [788, 385] on icon "device-6316af5608813b0019eb3810  user-19155538  19155538 device-67d64948b6c05…" at bounding box center [885, 370] width 915 height 208
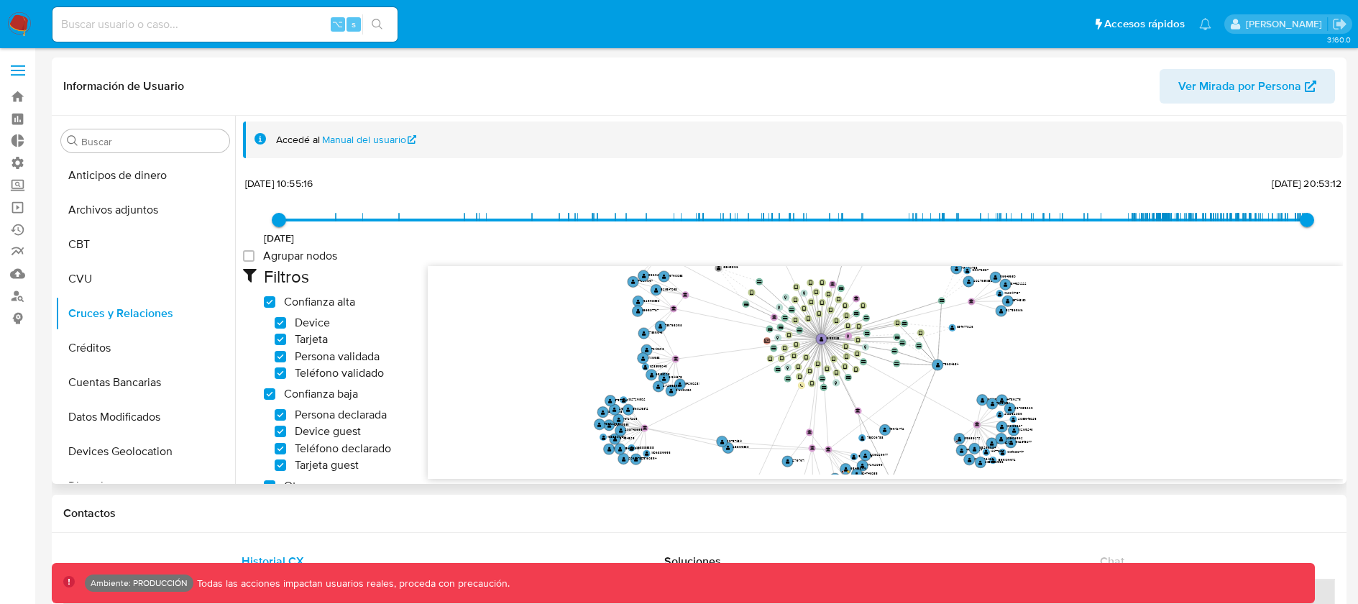
drag, startPoint x: 873, startPoint y: 363, endPoint x: 872, endPoint y: 426, distance: 63.3
click at [873, 425] on icon "device-6316af5608813b0019eb3810  user-19155538  19155538 device-67d64948b6c05…" at bounding box center [885, 370] width 915 height 208
